Goal: Task Accomplishment & Management: Use online tool/utility

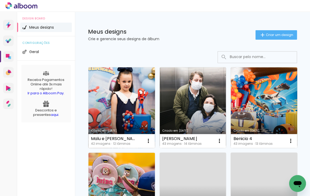
click at [126, 93] on link "Criado em [DATE]" at bounding box center [121, 107] width 67 height 81
click at [0, 0] on neon-animated-pages "Confirmar Cancelar" at bounding box center [0, 0] width 0 height 0
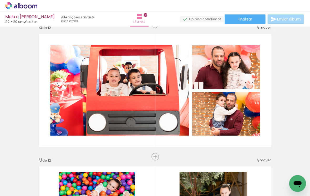
scroll to position [937, 0]
